Goal: Task Accomplishment & Management: Use online tool/utility

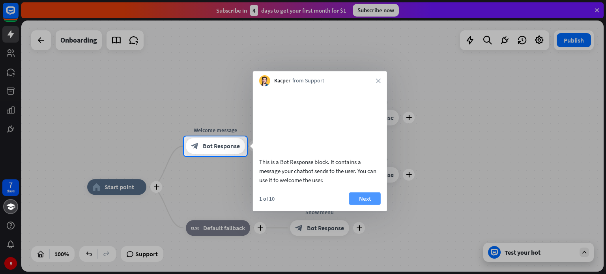
click at [354, 205] on button "Next" at bounding box center [365, 198] width 32 height 13
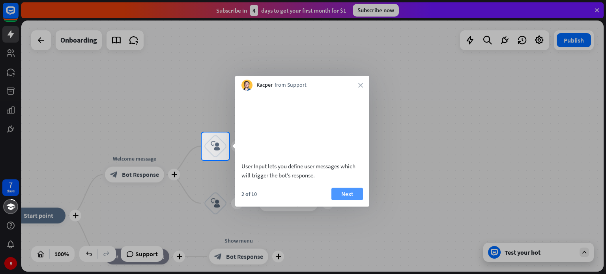
click at [343, 201] on button "Next" at bounding box center [348, 194] width 32 height 13
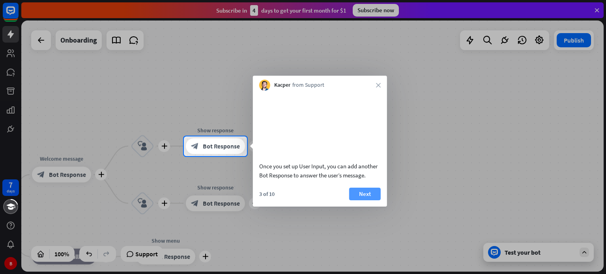
click at [365, 201] on button "Next" at bounding box center [365, 194] width 32 height 13
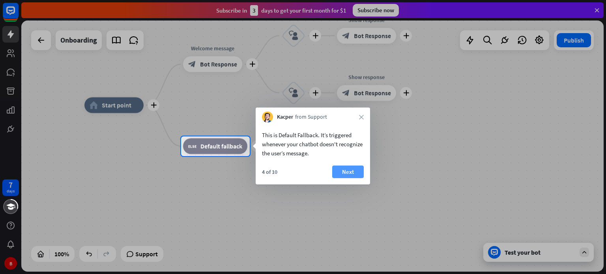
click at [342, 176] on button "Next" at bounding box center [348, 172] width 32 height 13
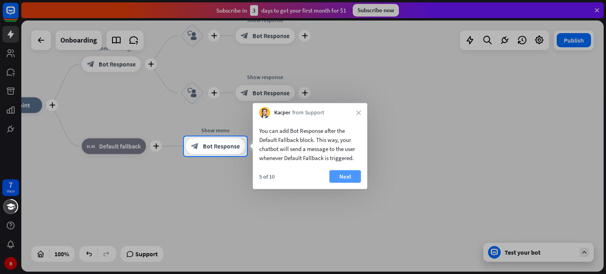
click at [354, 178] on button "Next" at bounding box center [346, 177] width 32 height 13
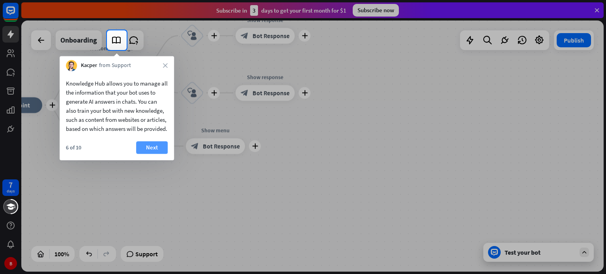
click at [158, 154] on button "Next" at bounding box center [152, 147] width 32 height 13
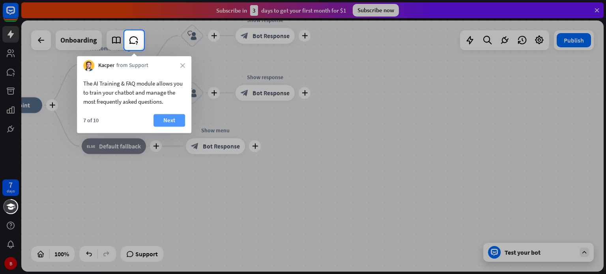
click at [169, 115] on button "Next" at bounding box center [170, 120] width 32 height 13
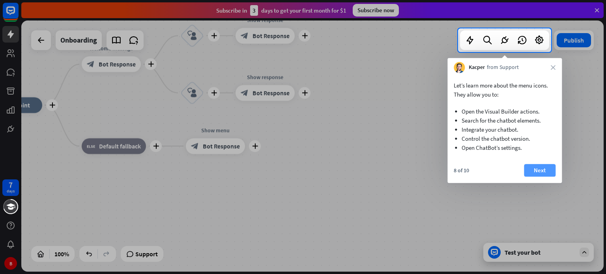
click at [545, 172] on button "Next" at bounding box center [540, 170] width 32 height 13
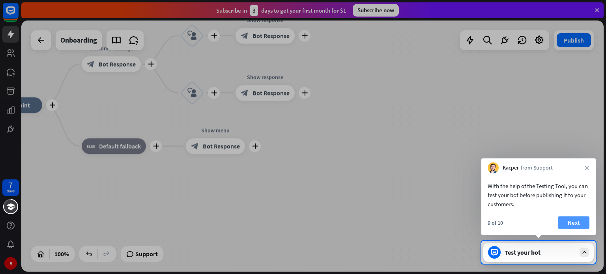
click at [576, 219] on button "Next" at bounding box center [574, 223] width 32 height 13
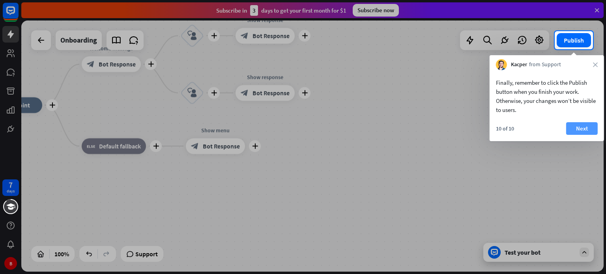
click at [589, 133] on button "Next" at bounding box center [582, 128] width 32 height 13
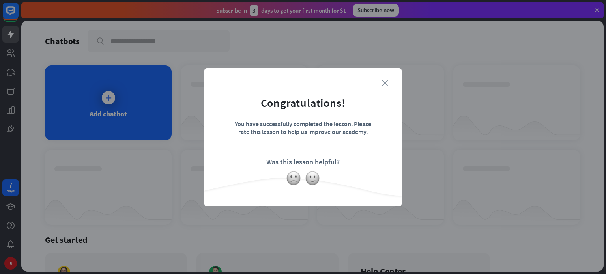
click at [384, 82] on icon "close" at bounding box center [385, 83] width 6 height 6
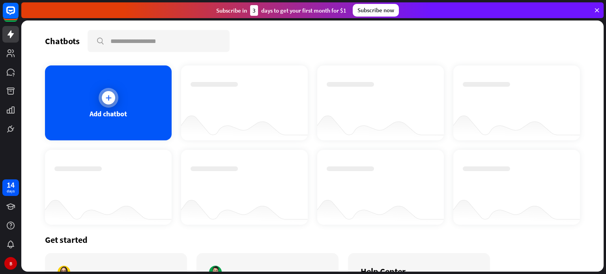
click at [112, 108] on div "Add chatbot" at bounding box center [108, 103] width 127 height 75
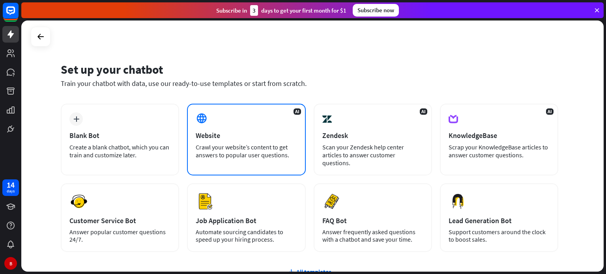
click at [248, 116] on div "AI Website Crawl your website’s content to get answers to popular user question…" at bounding box center [246, 140] width 118 height 72
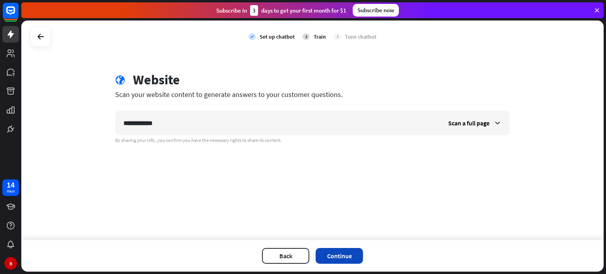
type input "**********"
click at [347, 253] on button "Continue" at bounding box center [339, 256] width 47 height 16
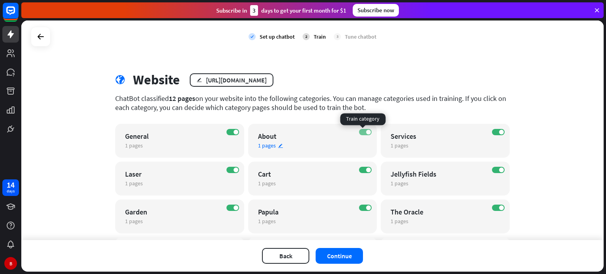
click at [368, 132] on label "ON" at bounding box center [365, 132] width 13 height 6
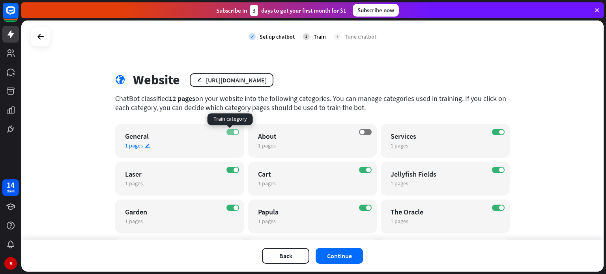
click at [234, 134] on span at bounding box center [236, 132] width 5 height 5
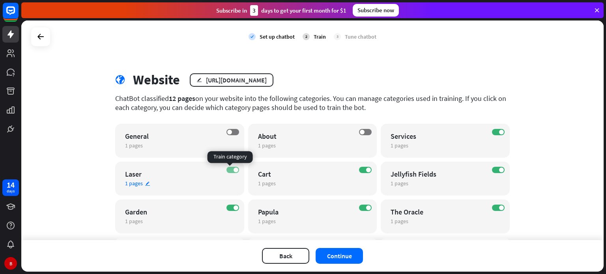
click at [229, 172] on label "ON" at bounding box center [233, 170] width 13 height 6
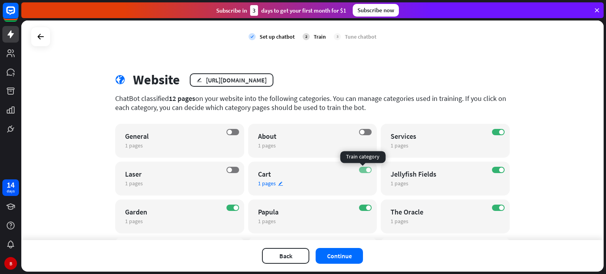
click at [366, 168] on span at bounding box center [368, 170] width 5 height 5
click at [494, 165] on div "ON Jellyfish Fields 1 pages edit" at bounding box center [445, 179] width 129 height 34
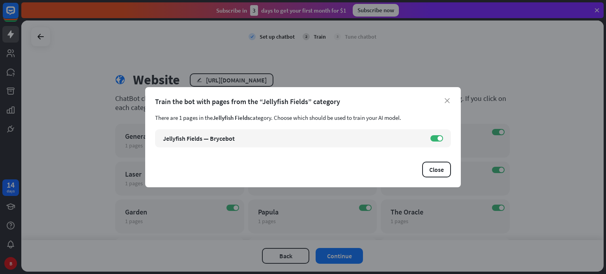
click at [450, 99] on div "Train the bot with pages from the “Jellyfish Fields” category" at bounding box center [303, 101] width 296 height 9
click at [447, 100] on icon "close" at bounding box center [447, 100] width 5 height 5
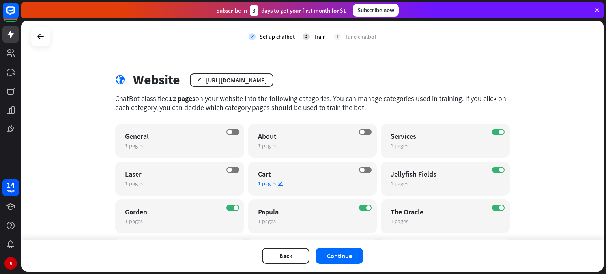
click at [305, 190] on div "OFF Cart 1 pages edit" at bounding box center [312, 179] width 129 height 34
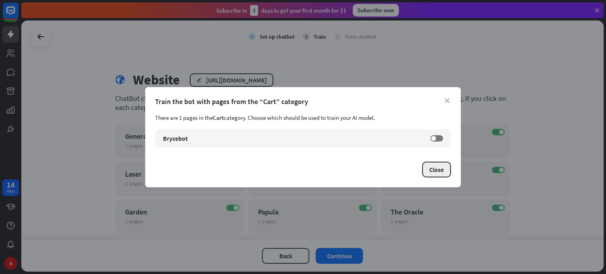
click at [428, 164] on button "Close" at bounding box center [436, 170] width 29 height 16
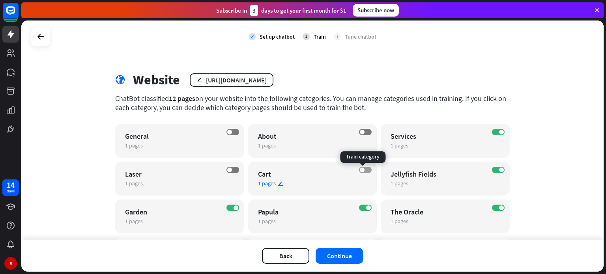
click at [362, 169] on label "OFF" at bounding box center [365, 170] width 13 height 6
click at [227, 170] on span at bounding box center [229, 170] width 5 height 5
click at [231, 132] on label "OFF" at bounding box center [233, 132] width 13 height 6
click at [363, 129] on label "OFF" at bounding box center [365, 132] width 13 height 6
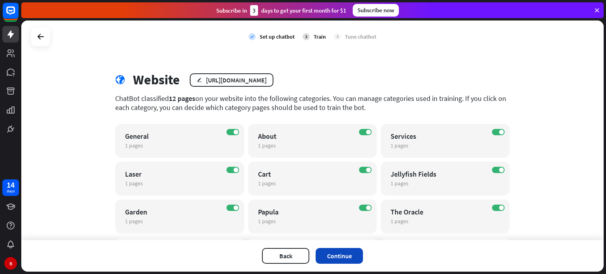
click at [330, 252] on button "Continue" at bounding box center [339, 256] width 47 height 16
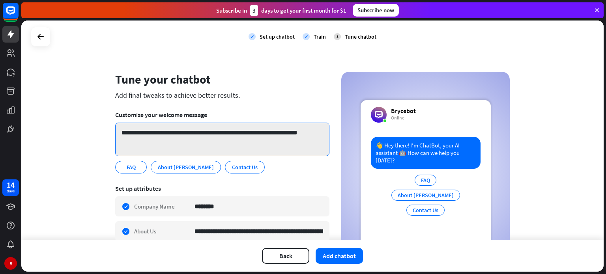
click at [186, 132] on textarea "**********" at bounding box center [222, 140] width 214 height 34
click at [188, 133] on textarea "**********" at bounding box center [222, 140] width 214 height 34
type textarea "**********"
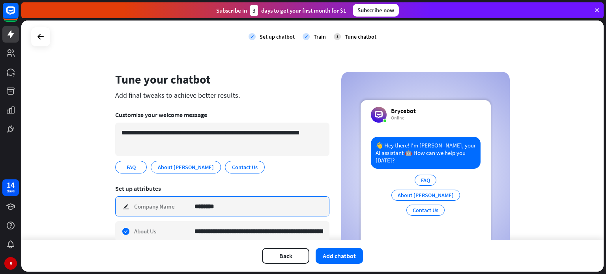
click at [259, 206] on input "********" at bounding box center [259, 206] width 129 height 19
type input "********"
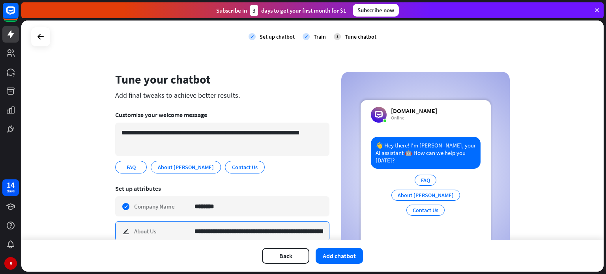
click at [306, 232] on input "**********" at bounding box center [259, 231] width 129 height 19
type input "**********"
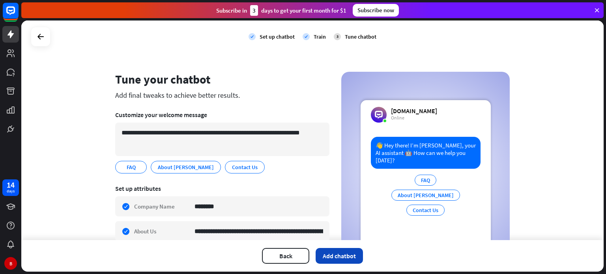
click at [344, 254] on button "Add chatbot" at bounding box center [339, 256] width 47 height 16
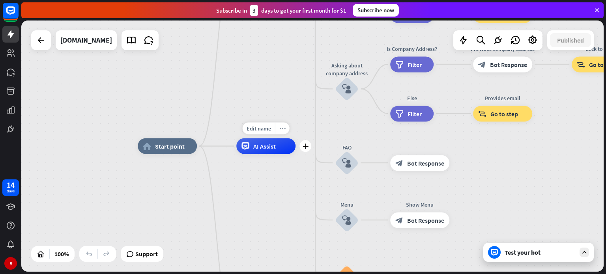
click at [282, 129] on icon "more_horiz" at bounding box center [282, 129] width 6 height 6
click at [281, 86] on div "home_2 Start point Welcome message block_bot_response Bot Response About us blo…" at bounding box center [312, 146] width 583 height 251
click at [275, 147] on span "AI Assist" at bounding box center [264, 147] width 23 height 8
click at [283, 128] on icon "more_horiz" at bounding box center [282, 129] width 6 height 6
click at [283, 115] on div "home_2 Start point Welcome message block_bot_response Bot Response About us blo…" at bounding box center [312, 146] width 583 height 251
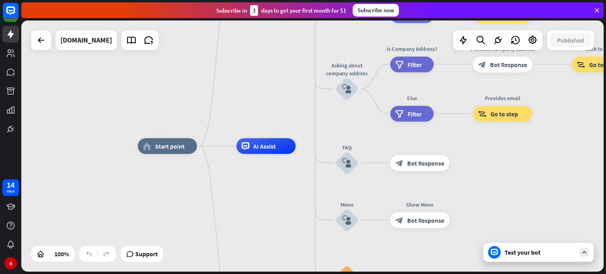
click at [532, 250] on div "Test your bot" at bounding box center [540, 253] width 71 height 8
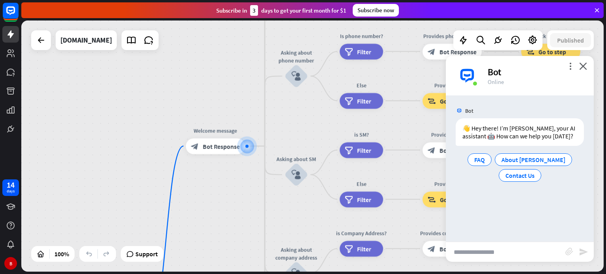
click at [584, 71] on div "Bot" at bounding box center [536, 72] width 97 height 12
click at [530, 38] on icon at bounding box center [533, 40] width 10 height 10
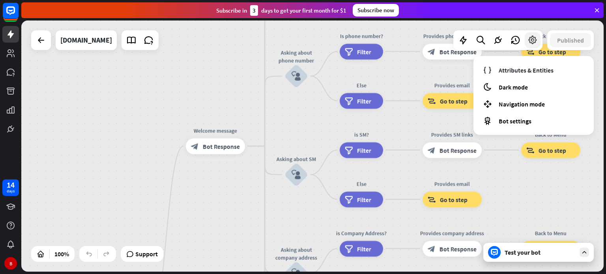
click at [525, 40] on div at bounding box center [533, 40] width 16 height 16
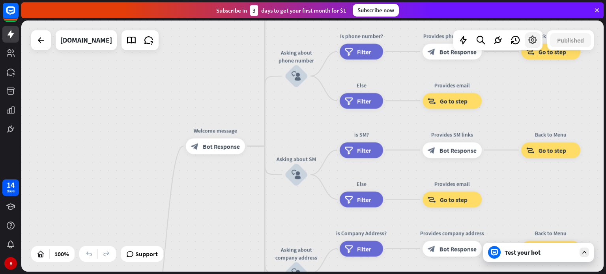
click at [531, 40] on icon at bounding box center [533, 40] width 10 height 10
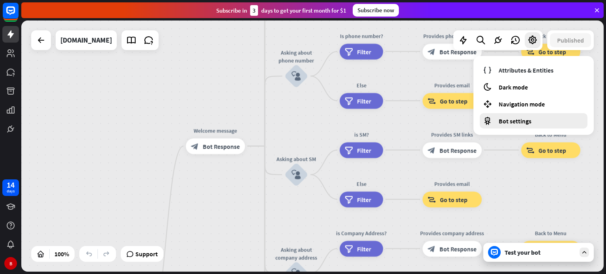
click at [497, 124] on div "Bot settings" at bounding box center [534, 120] width 108 height 15
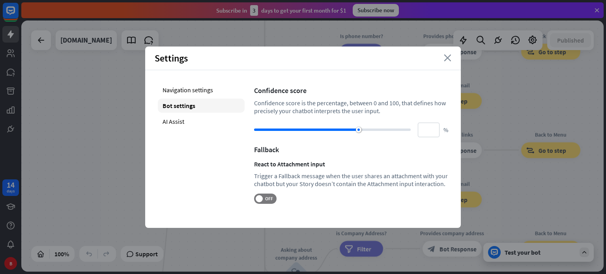
click at [450, 58] on icon "close" at bounding box center [448, 57] width 8 height 7
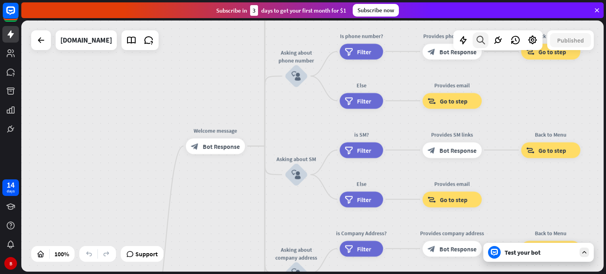
click at [483, 38] on icon at bounding box center [481, 40] width 11 height 10
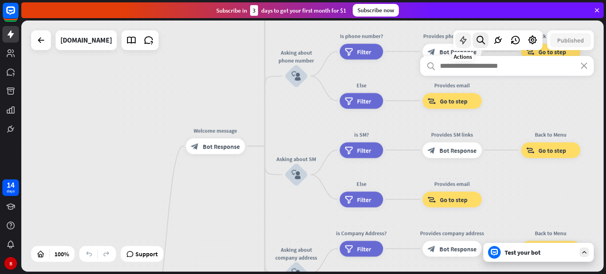
click at [463, 37] on icon at bounding box center [463, 40] width 10 height 10
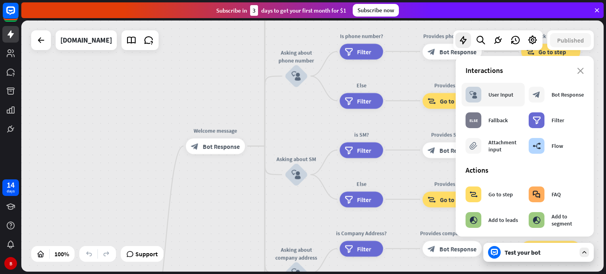
click at [506, 99] on div "block_user_input User Input" at bounding box center [490, 95] width 48 height 16
click at [578, 72] on icon "close" at bounding box center [581, 71] width 7 height 6
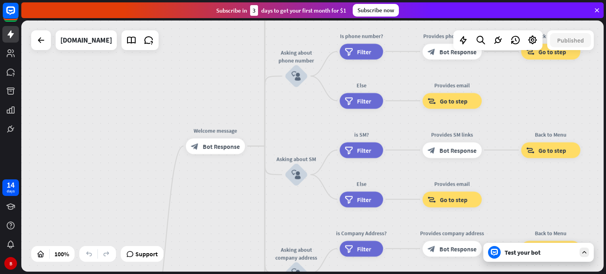
click at [540, 253] on div "Test your bot" at bounding box center [540, 253] width 71 height 8
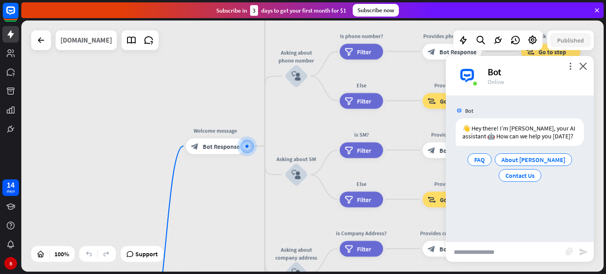
click at [85, 40] on div "[DOMAIN_NAME]" at bounding box center [86, 40] width 52 height 20
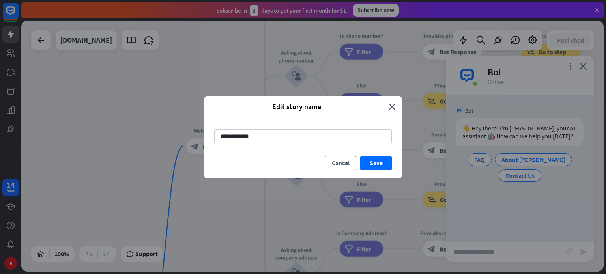
click at [339, 163] on button "Cancel" at bounding box center [341, 163] width 32 height 15
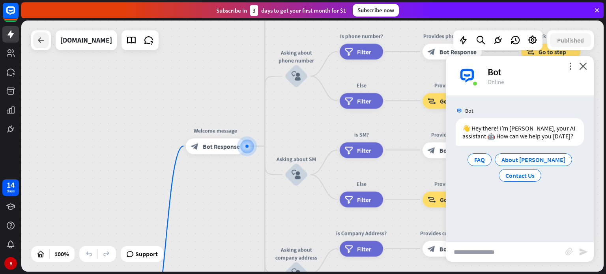
click at [45, 45] on div at bounding box center [41, 40] width 16 height 16
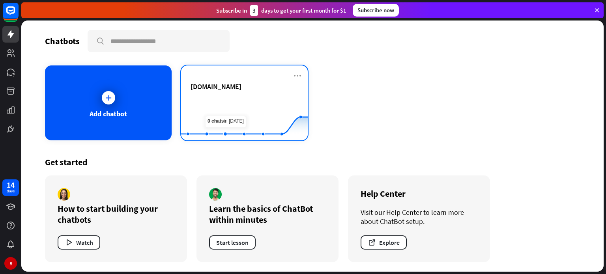
click at [248, 93] on div "[DOMAIN_NAME]" at bounding box center [245, 96] width 108 height 28
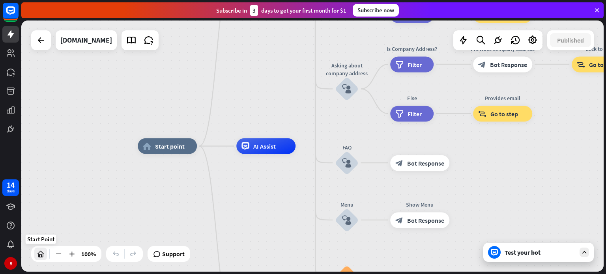
click at [41, 254] on icon at bounding box center [41, 254] width 8 height 8
click at [532, 39] on icon at bounding box center [533, 40] width 10 height 10
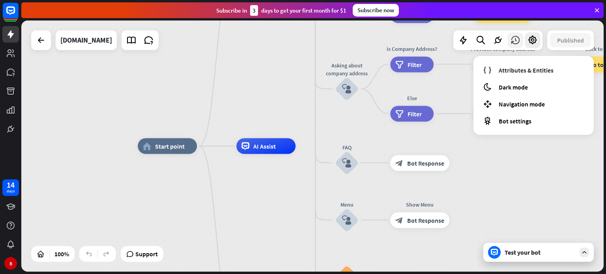
click at [518, 41] on icon at bounding box center [515, 40] width 10 height 10
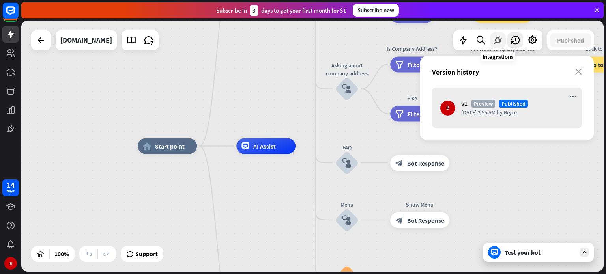
click at [499, 41] on icon at bounding box center [498, 40] width 10 height 10
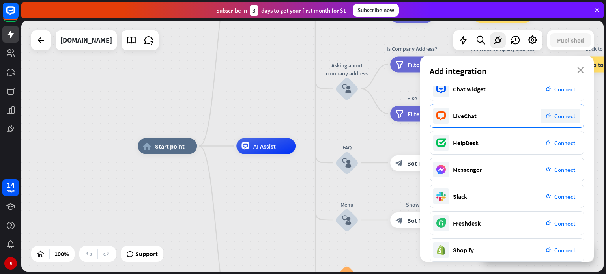
scroll to position [8, 0]
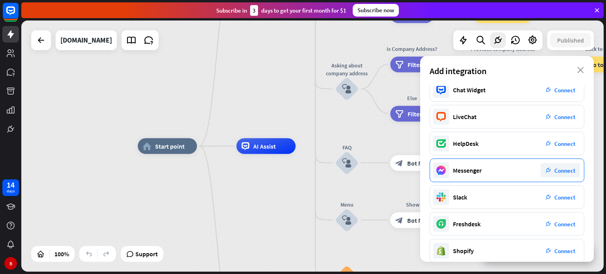
click at [561, 173] on span "Connect" at bounding box center [565, 171] width 21 height 8
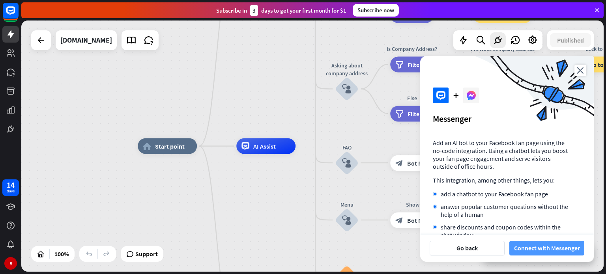
click at [568, 245] on button "Connect with Messenger" at bounding box center [547, 248] width 75 height 15
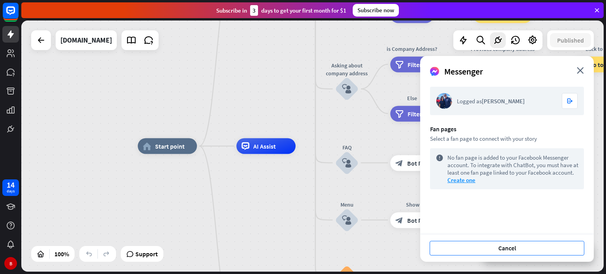
click at [478, 246] on button "Cancel" at bounding box center [507, 248] width 155 height 15
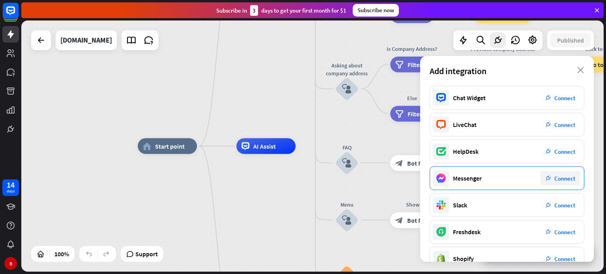
click at [557, 178] on span "Connect" at bounding box center [565, 179] width 21 height 8
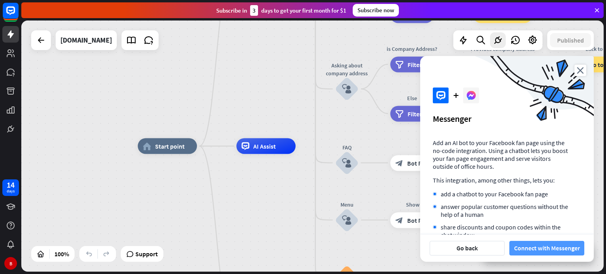
click at [552, 253] on button "Connect with Messenger" at bounding box center [547, 248] width 75 height 15
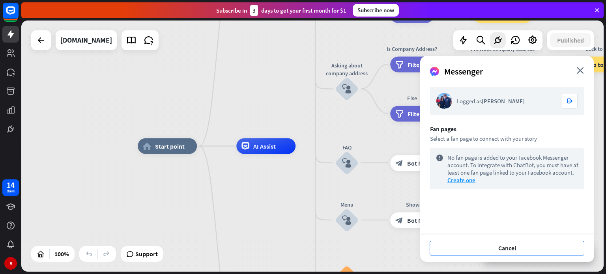
click at [531, 246] on button "Cancel" at bounding box center [507, 248] width 155 height 15
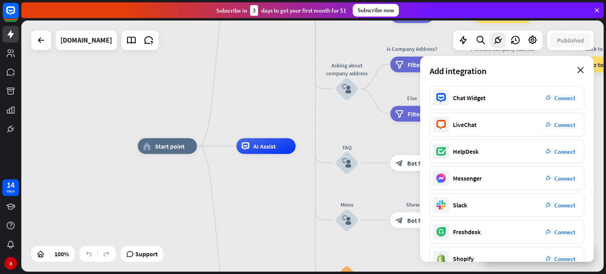
click at [583, 71] on icon "close" at bounding box center [581, 70] width 7 height 6
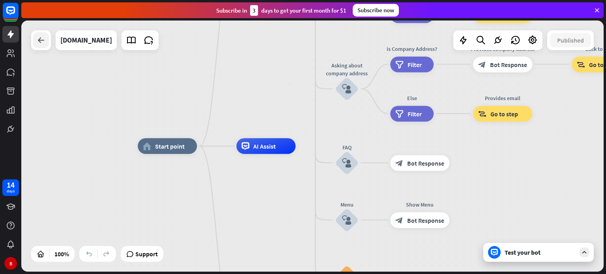
click at [42, 38] on icon at bounding box center [40, 40] width 9 height 9
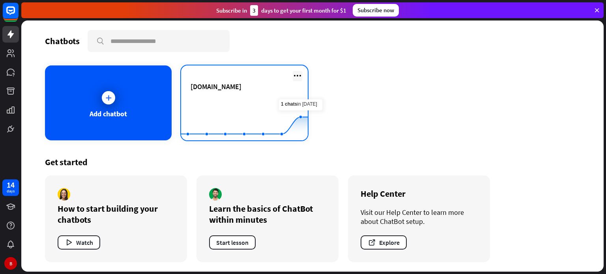
click at [296, 75] on icon at bounding box center [297, 75] width 9 height 9
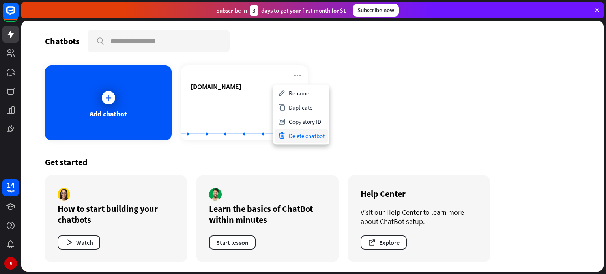
click at [302, 136] on div "Delete chatbot" at bounding box center [301, 136] width 53 height 14
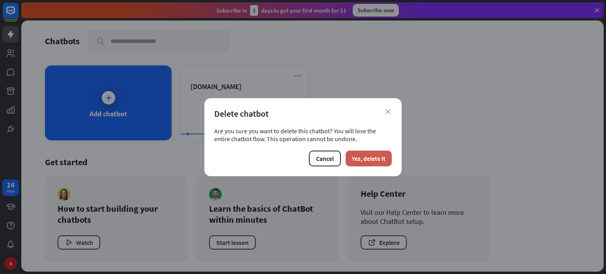
click at [360, 163] on button "Yes, delete it" at bounding box center [369, 159] width 46 height 16
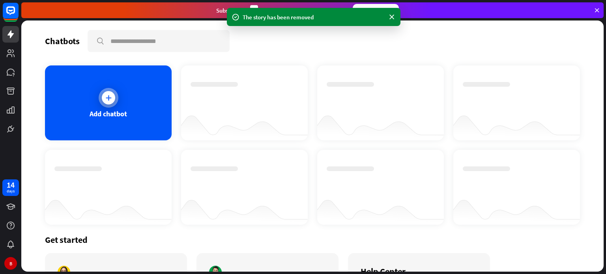
click at [113, 93] on div at bounding box center [109, 98] width 20 height 20
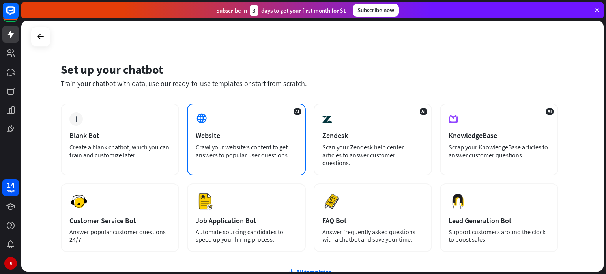
click at [229, 121] on div "AI Website Crawl your website’s content to get answers to popular user question…" at bounding box center [246, 140] width 118 height 72
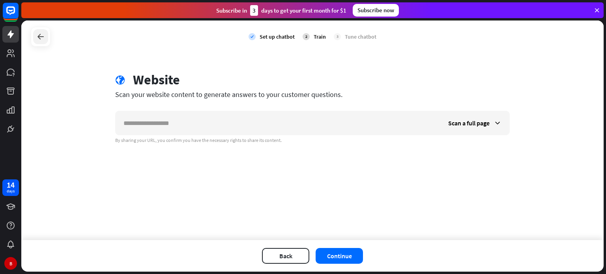
click at [44, 35] on icon at bounding box center [40, 36] width 9 height 9
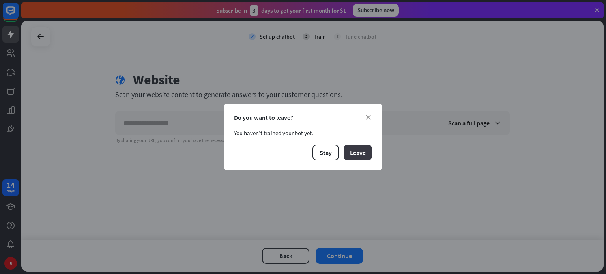
click at [362, 150] on button "Leave" at bounding box center [358, 153] width 28 height 16
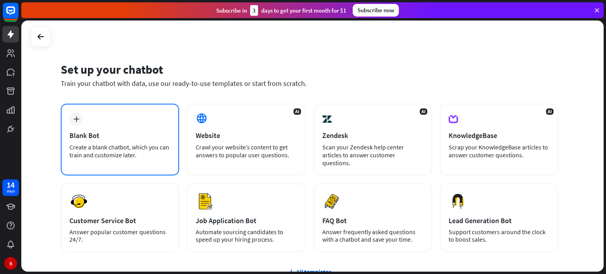
click at [128, 144] on div "Create a blank chatbot, which you can train and customize later." at bounding box center [119, 151] width 101 height 16
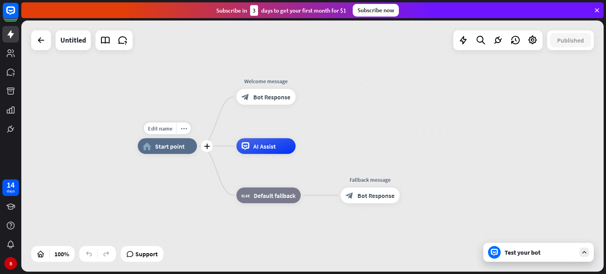
click at [172, 145] on span "Start point" at bounding box center [170, 147] width 30 height 8
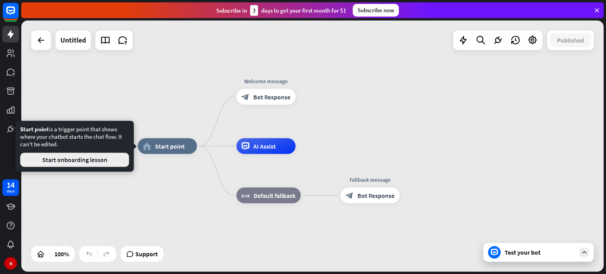
click at [105, 157] on button "Start onboarding lesson" at bounding box center [74, 160] width 109 height 14
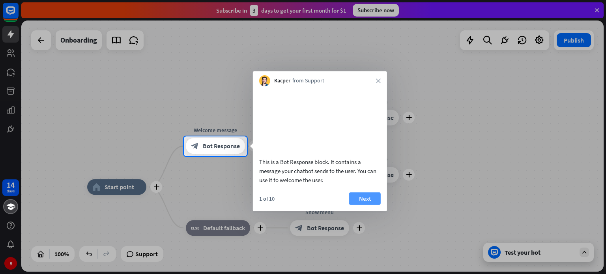
click at [366, 205] on button "Next" at bounding box center [365, 198] width 32 height 13
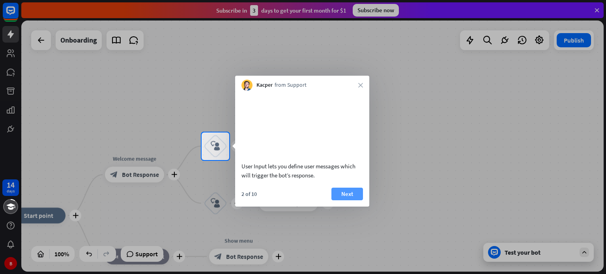
click at [346, 201] on button "Next" at bounding box center [348, 194] width 32 height 13
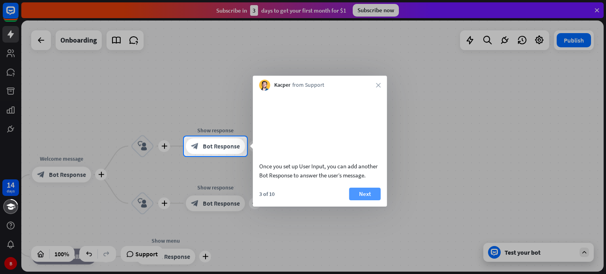
click at [364, 201] on button "Next" at bounding box center [365, 194] width 32 height 13
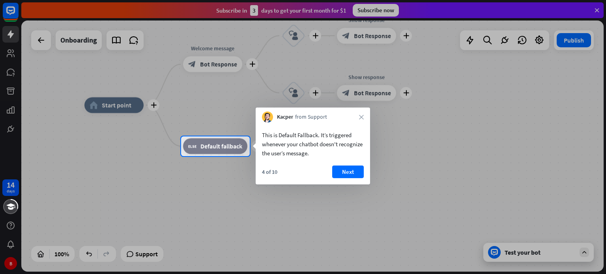
click at [344, 178] on div "4 of 10 Next" at bounding box center [313, 175] width 114 height 19
click at [346, 170] on button "Next" at bounding box center [348, 172] width 32 height 13
